Goal: Transaction & Acquisition: Purchase product/service

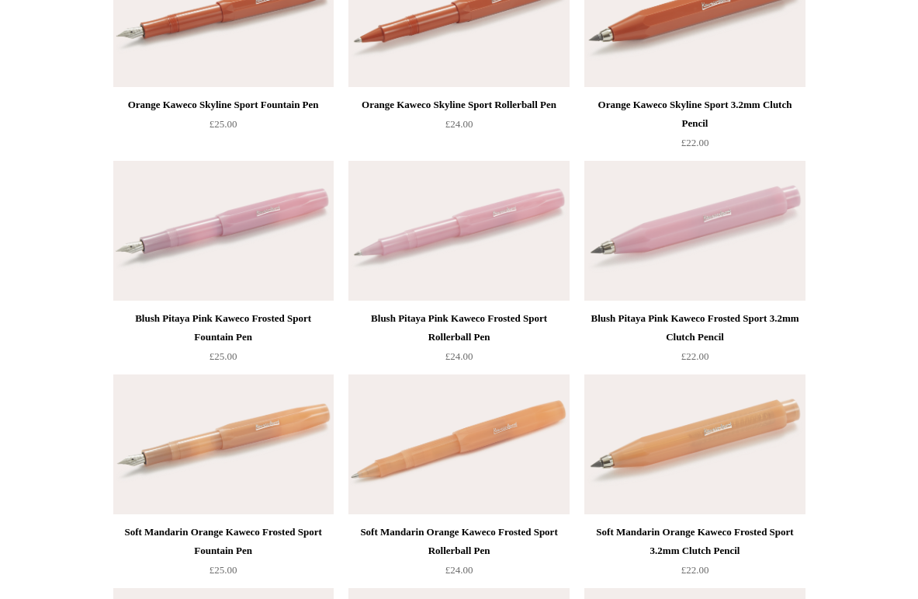
scroll to position [1793, 0]
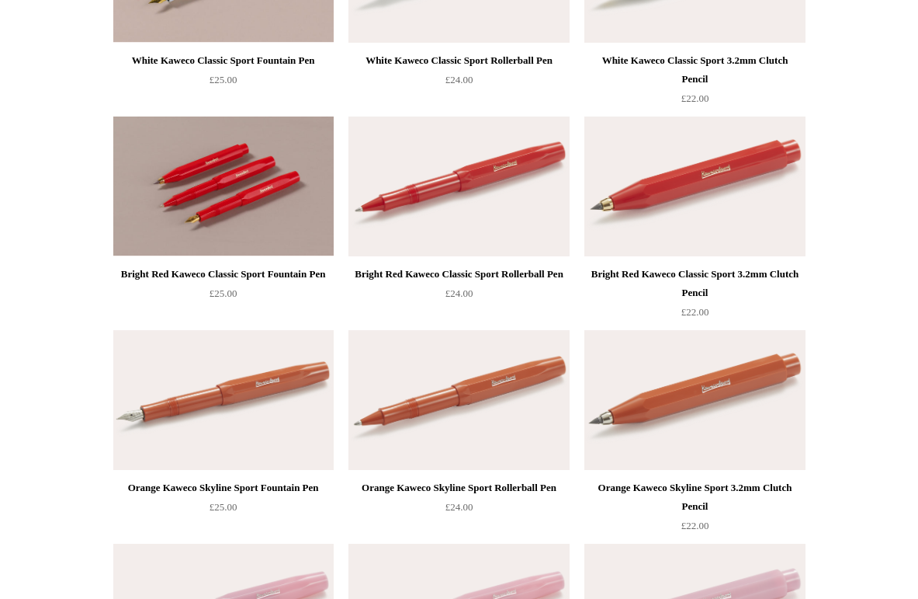
click at [217, 172] on img at bounding box center [223, 186] width 220 height 140
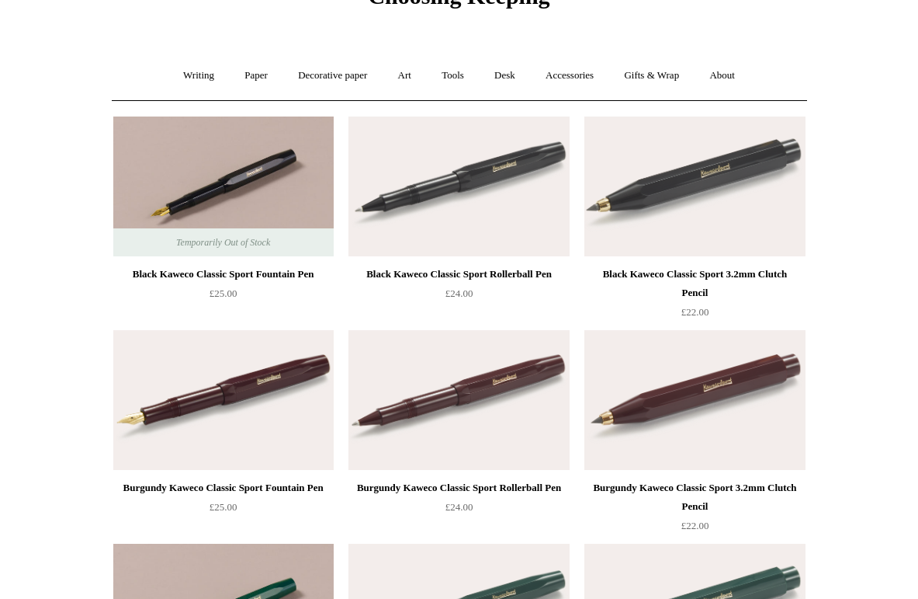
scroll to position [0, 0]
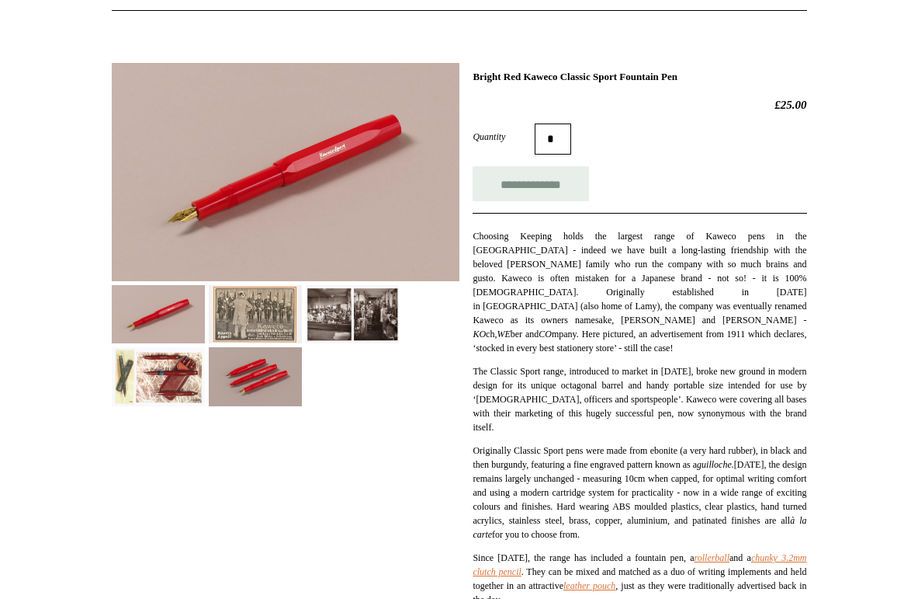
scroll to position [179, 0]
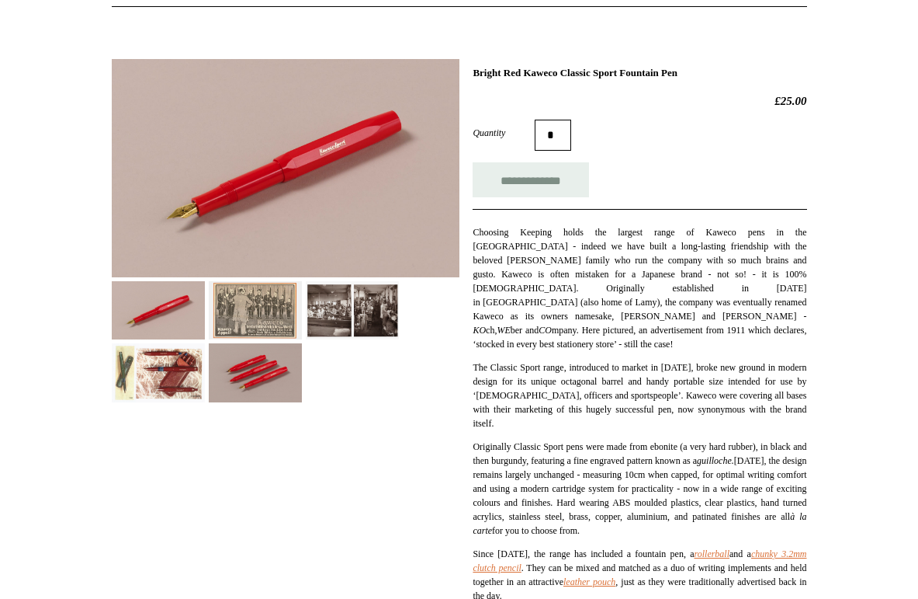
click at [259, 365] on img at bounding box center [255, 372] width 93 height 58
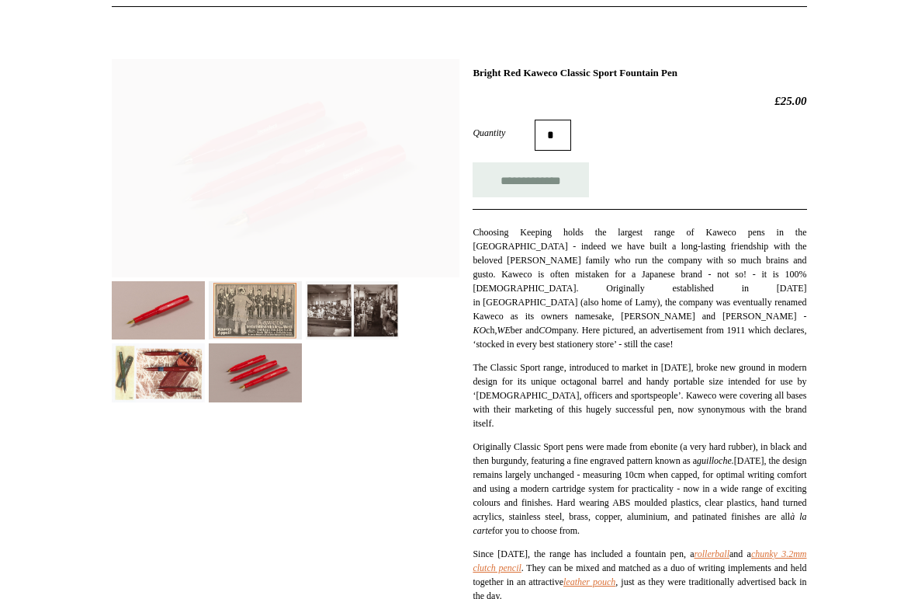
click at [161, 371] on img at bounding box center [158, 372] width 93 height 58
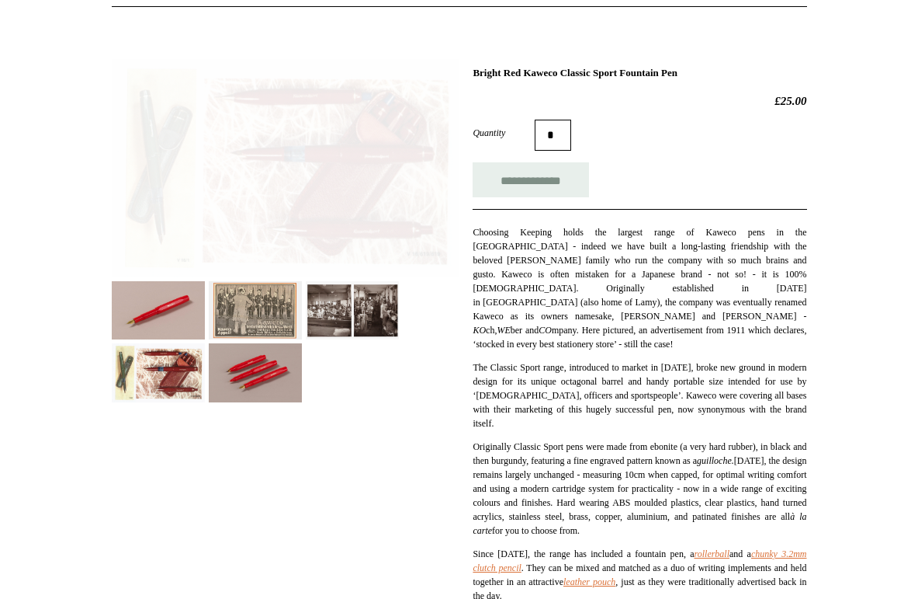
click at [151, 290] on img at bounding box center [158, 310] width 93 height 58
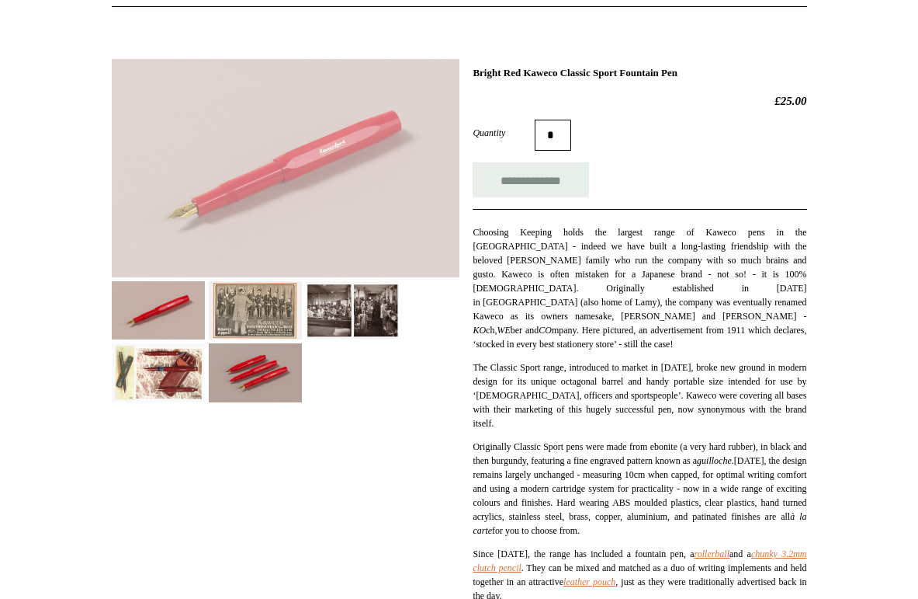
click at [219, 295] on img at bounding box center [255, 310] width 93 height 58
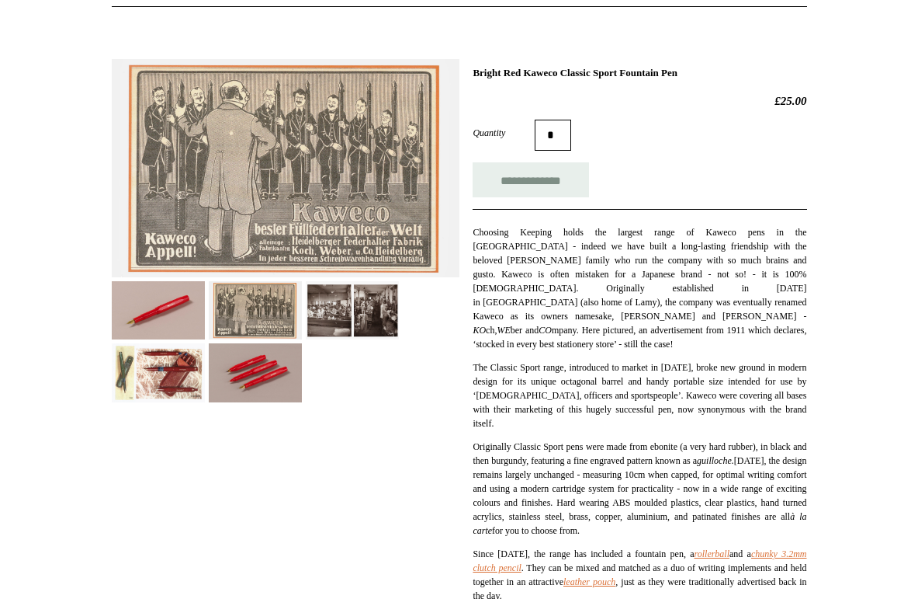
click at [360, 297] on img at bounding box center [352, 310] width 93 height 58
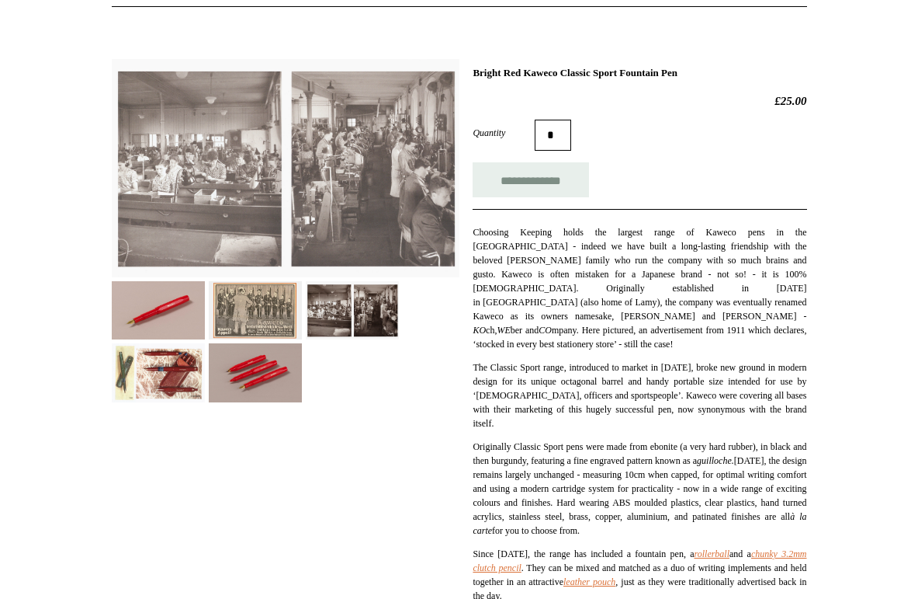
click at [279, 340] on div at bounding box center [286, 224] width 348 height 355
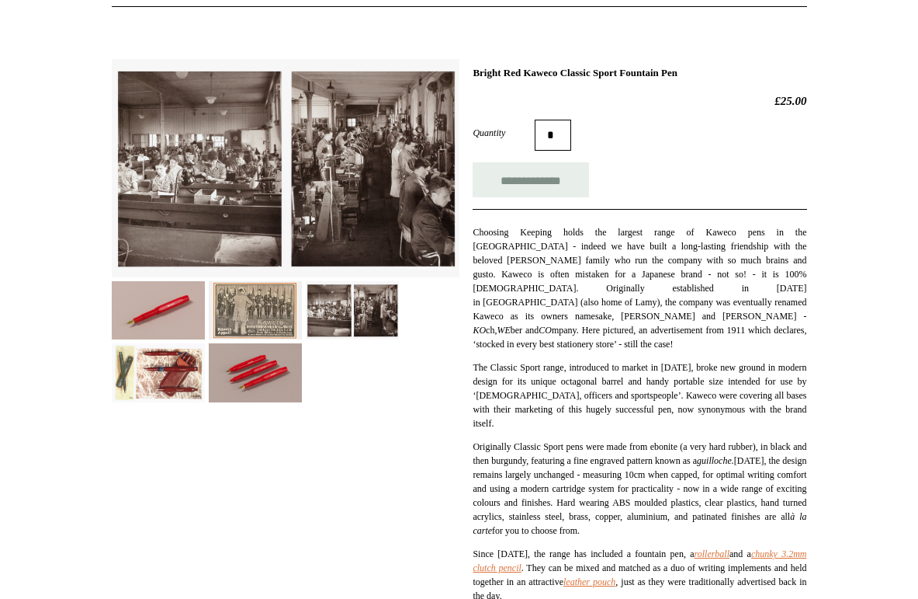
click at [214, 345] on img at bounding box center [255, 372] width 93 height 58
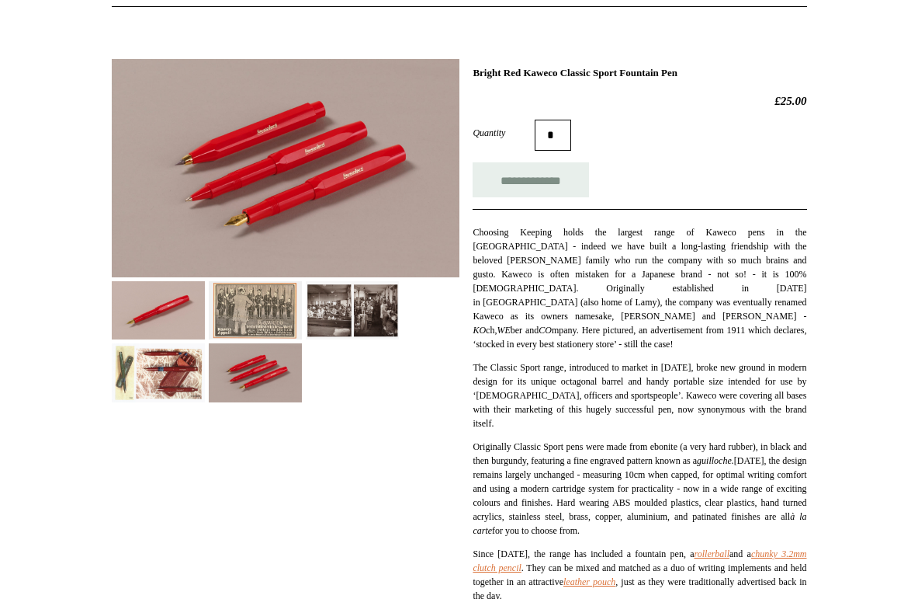
click at [186, 291] on img at bounding box center [158, 310] width 93 height 58
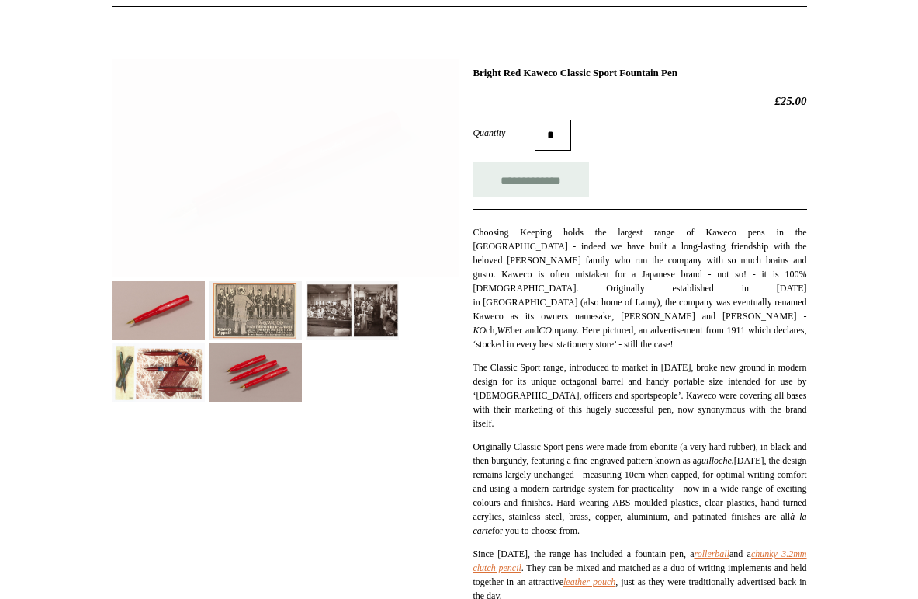
click at [170, 377] on img at bounding box center [158, 372] width 93 height 58
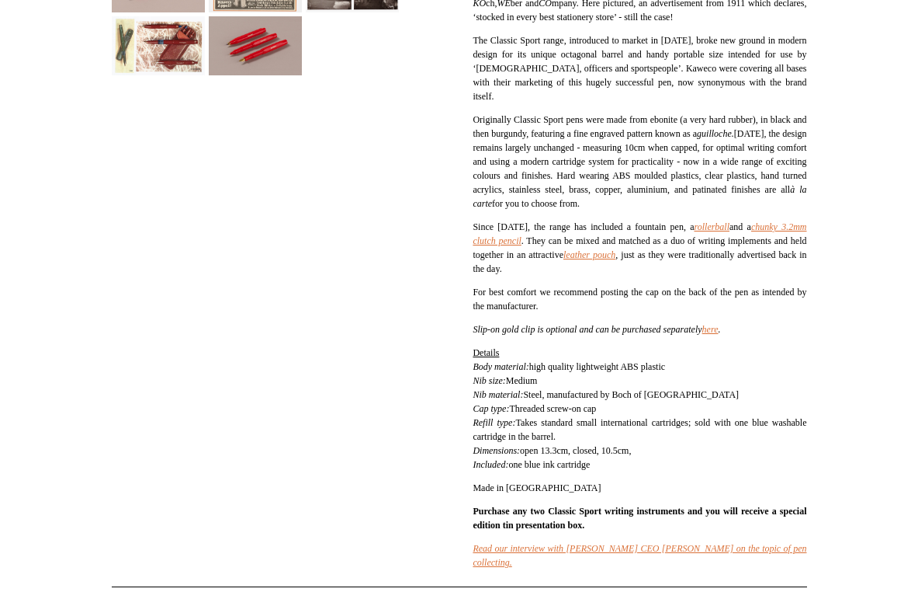
scroll to position [0, 0]
